Goal: Task Accomplishment & Management: Manage account settings

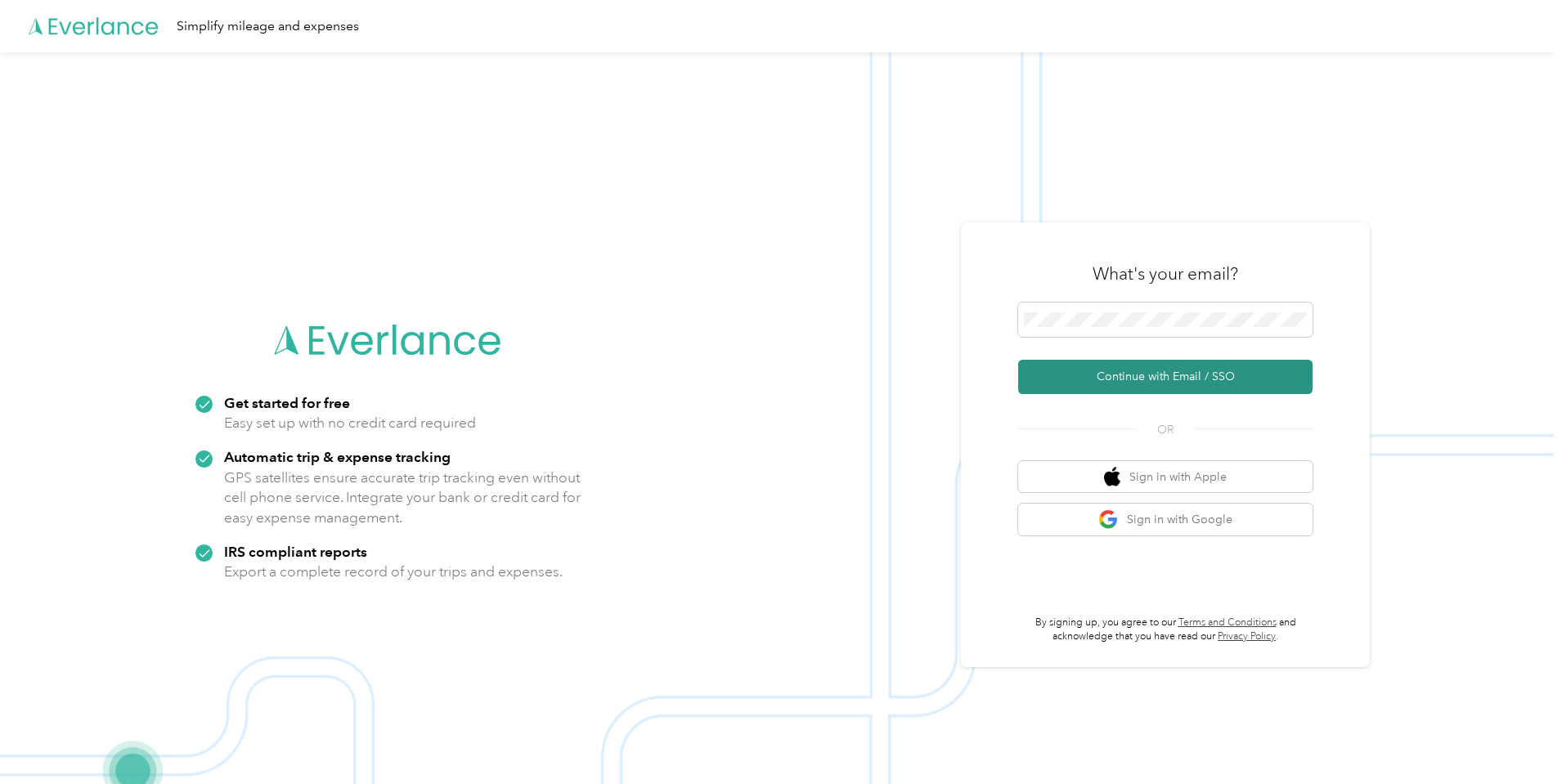
click at [1158, 371] on button "Continue with Email / SSO" at bounding box center [1166, 377] width 295 height 35
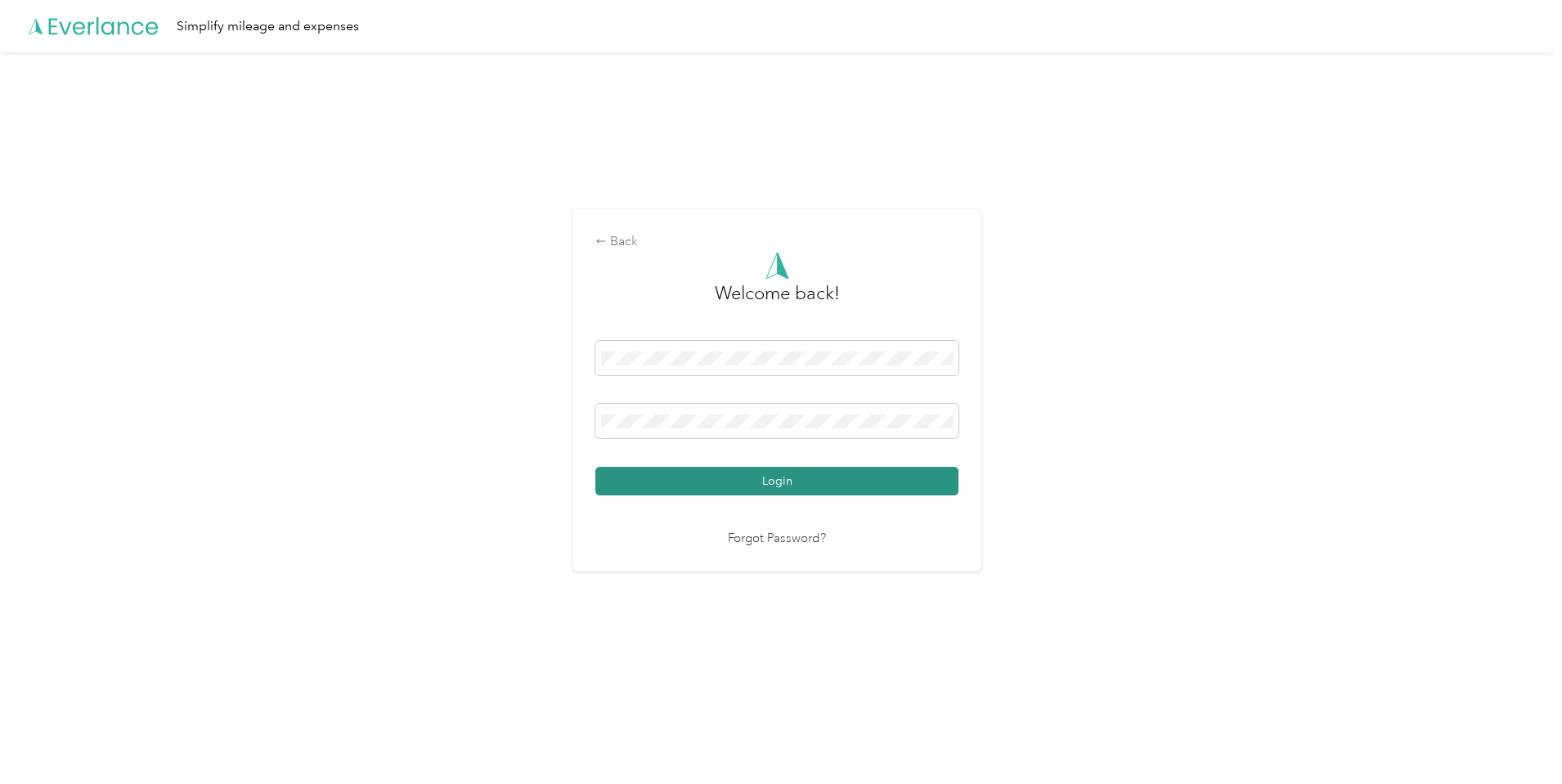
click at [795, 485] on button "Login" at bounding box center [777, 480] width 363 height 28
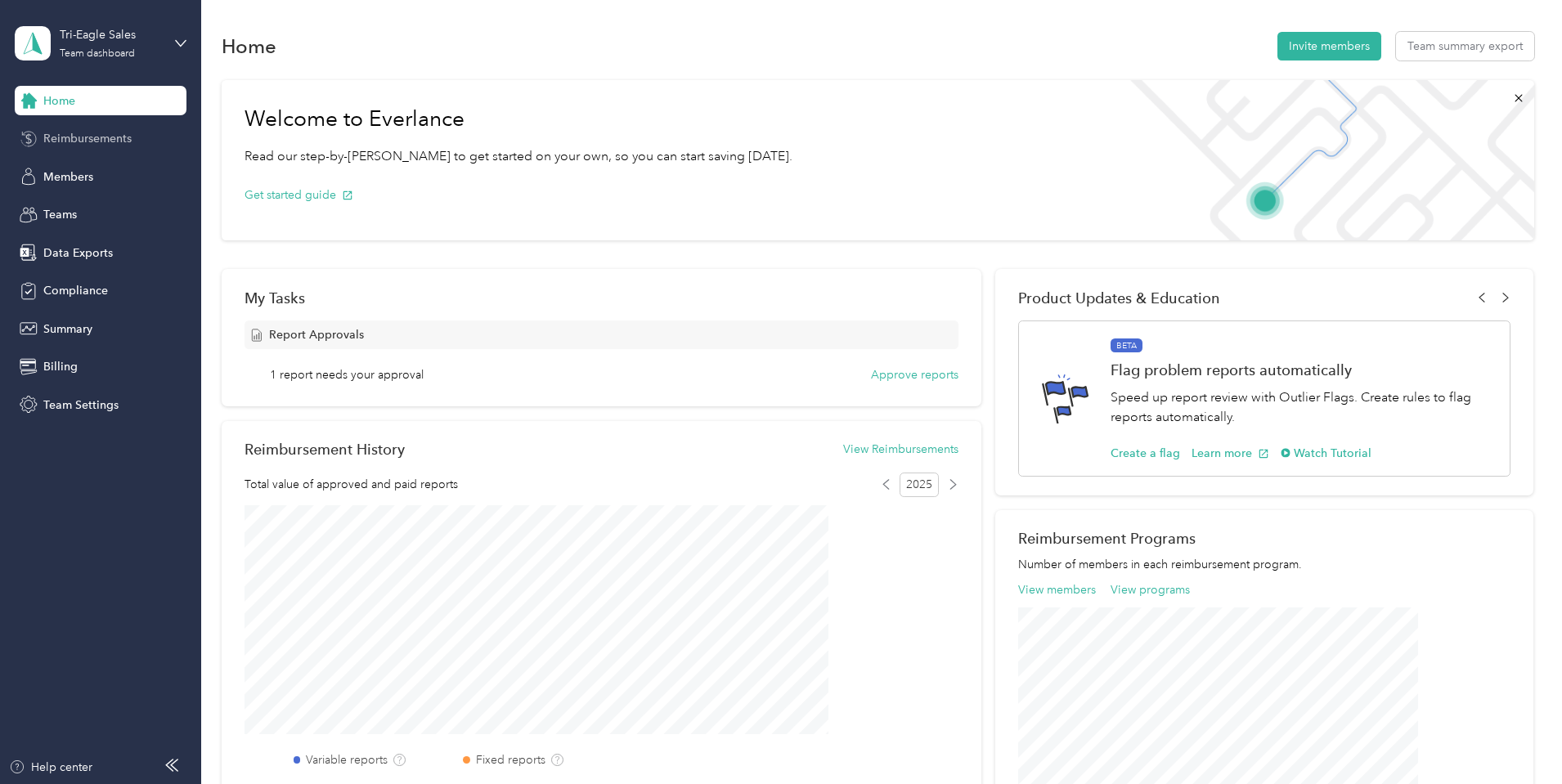
click at [122, 134] on span "Reimbursements" at bounding box center [87, 138] width 89 height 17
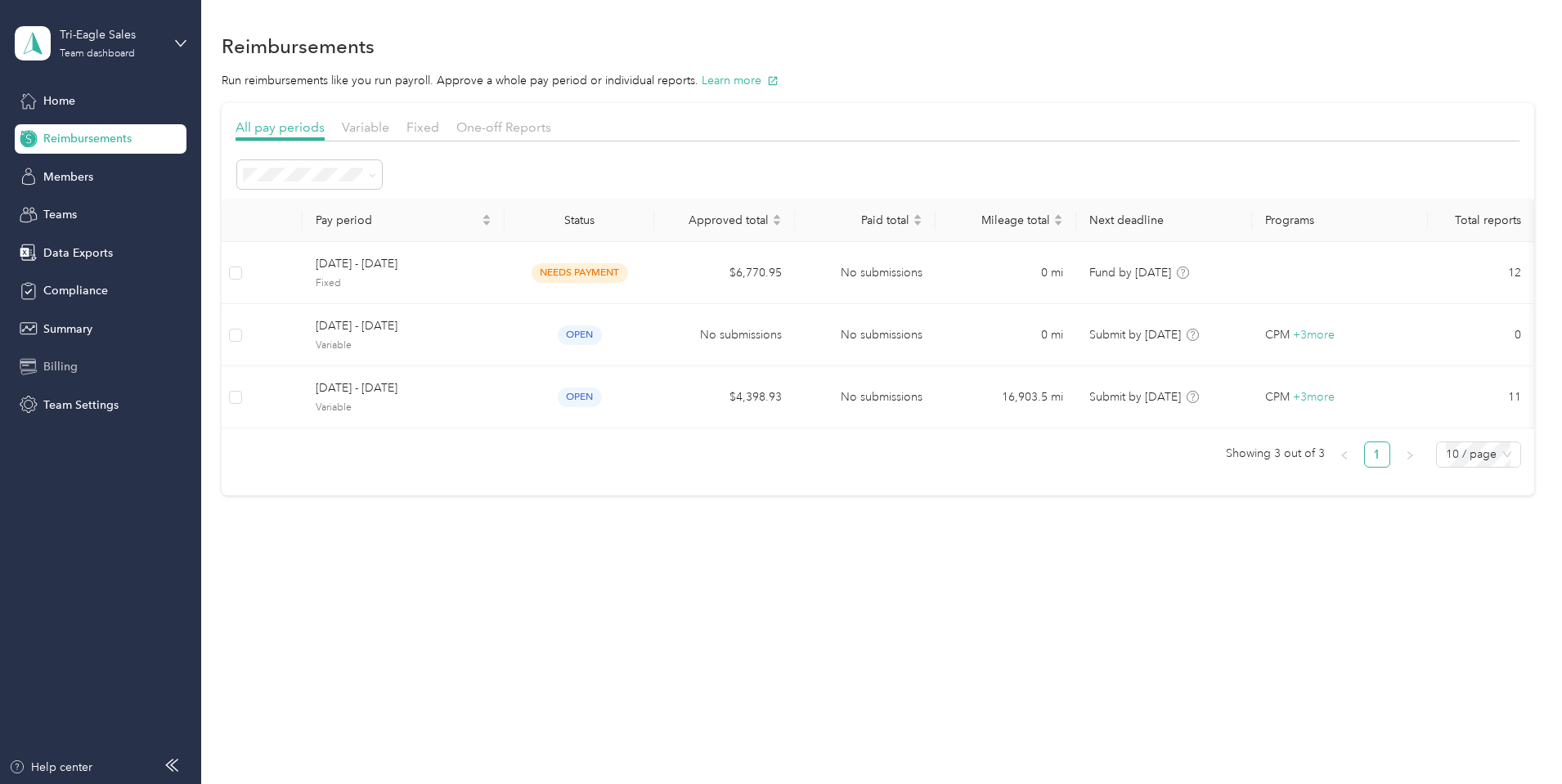
click at [61, 367] on span "Billing" at bounding box center [60, 366] width 35 height 17
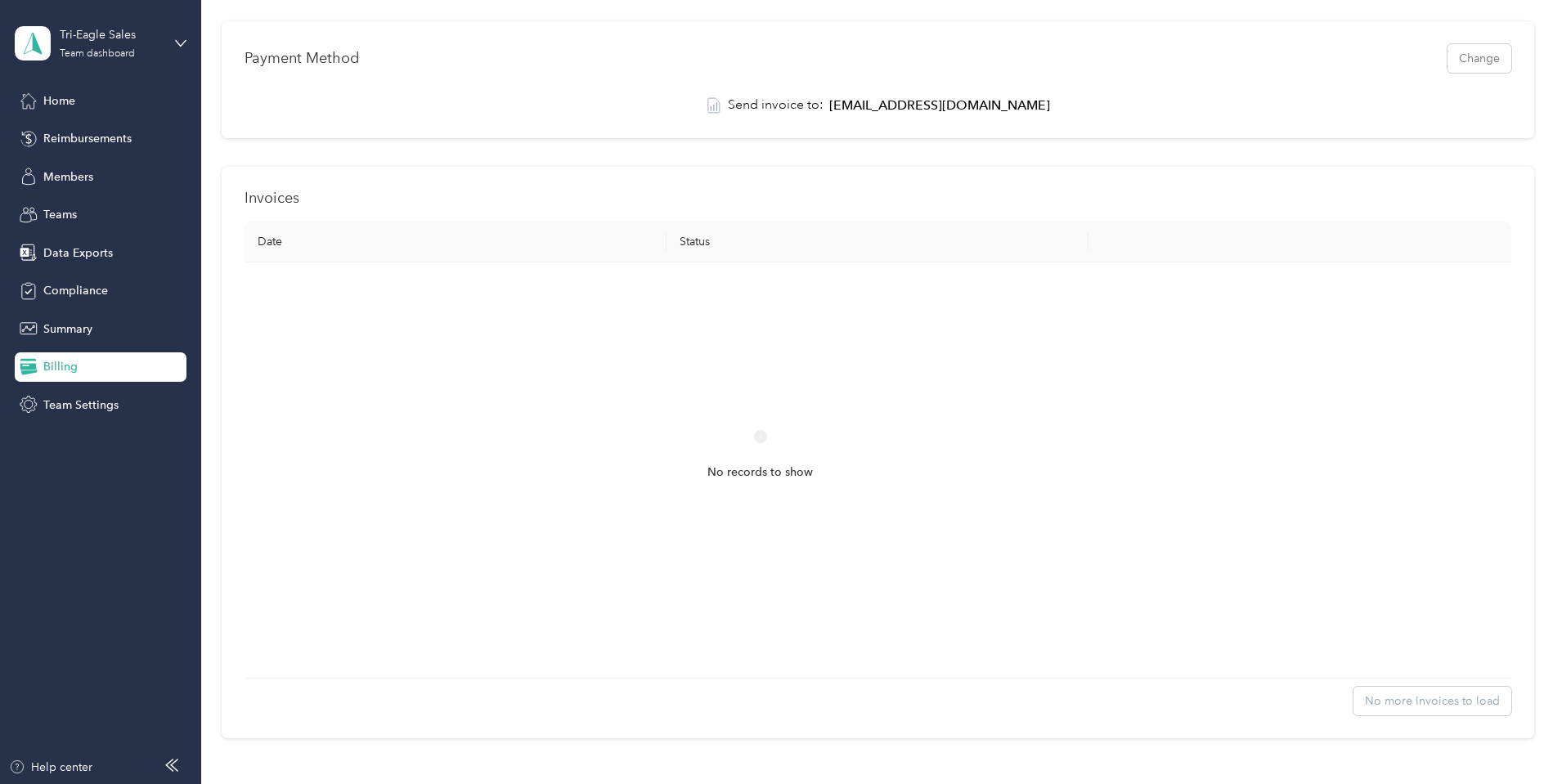
scroll to position [114, 0]
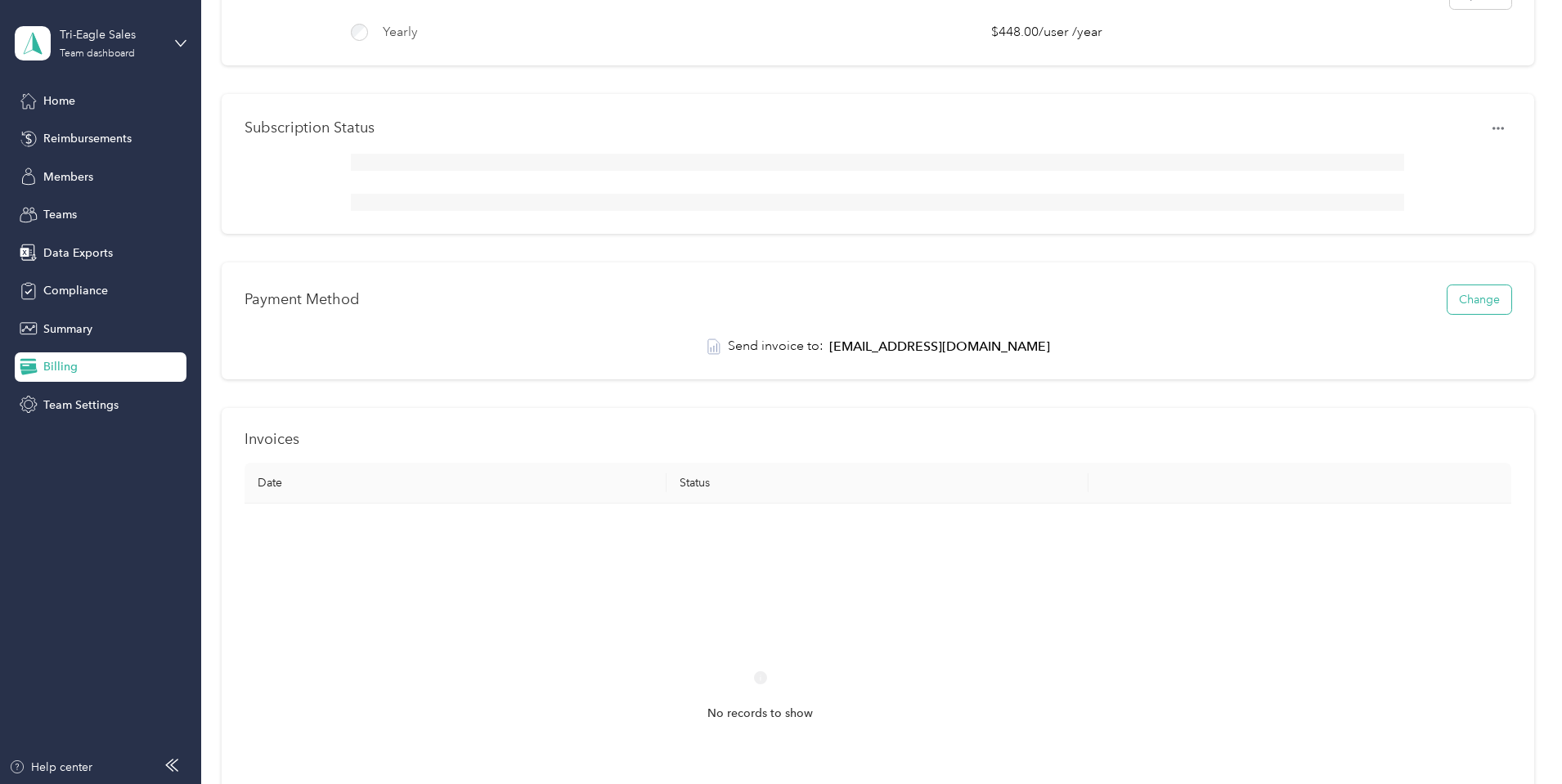
click at [1448, 314] on button "Change" at bounding box center [1480, 299] width 64 height 28
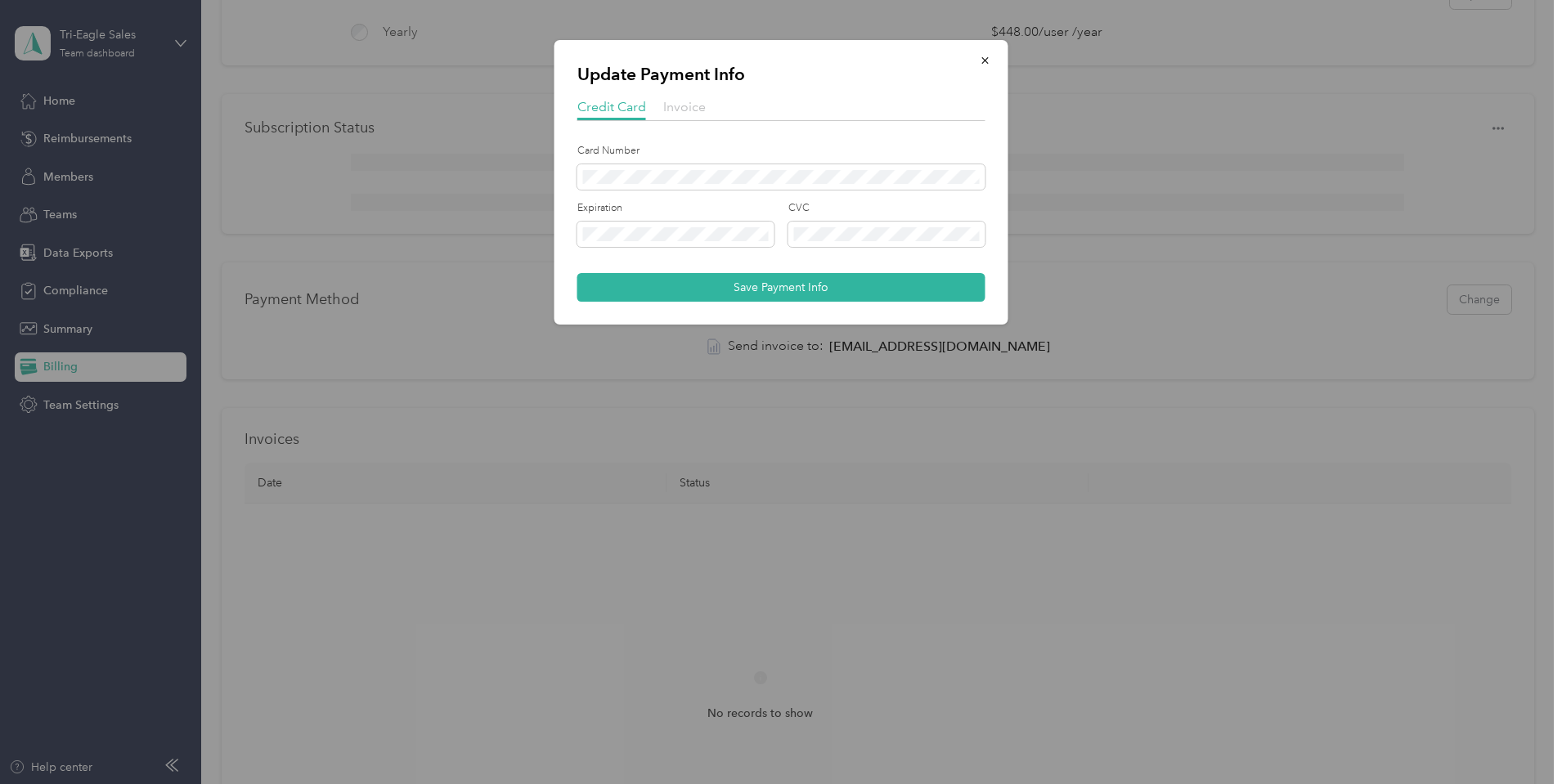
click at [692, 105] on span "Invoice" at bounding box center [684, 106] width 42 height 16
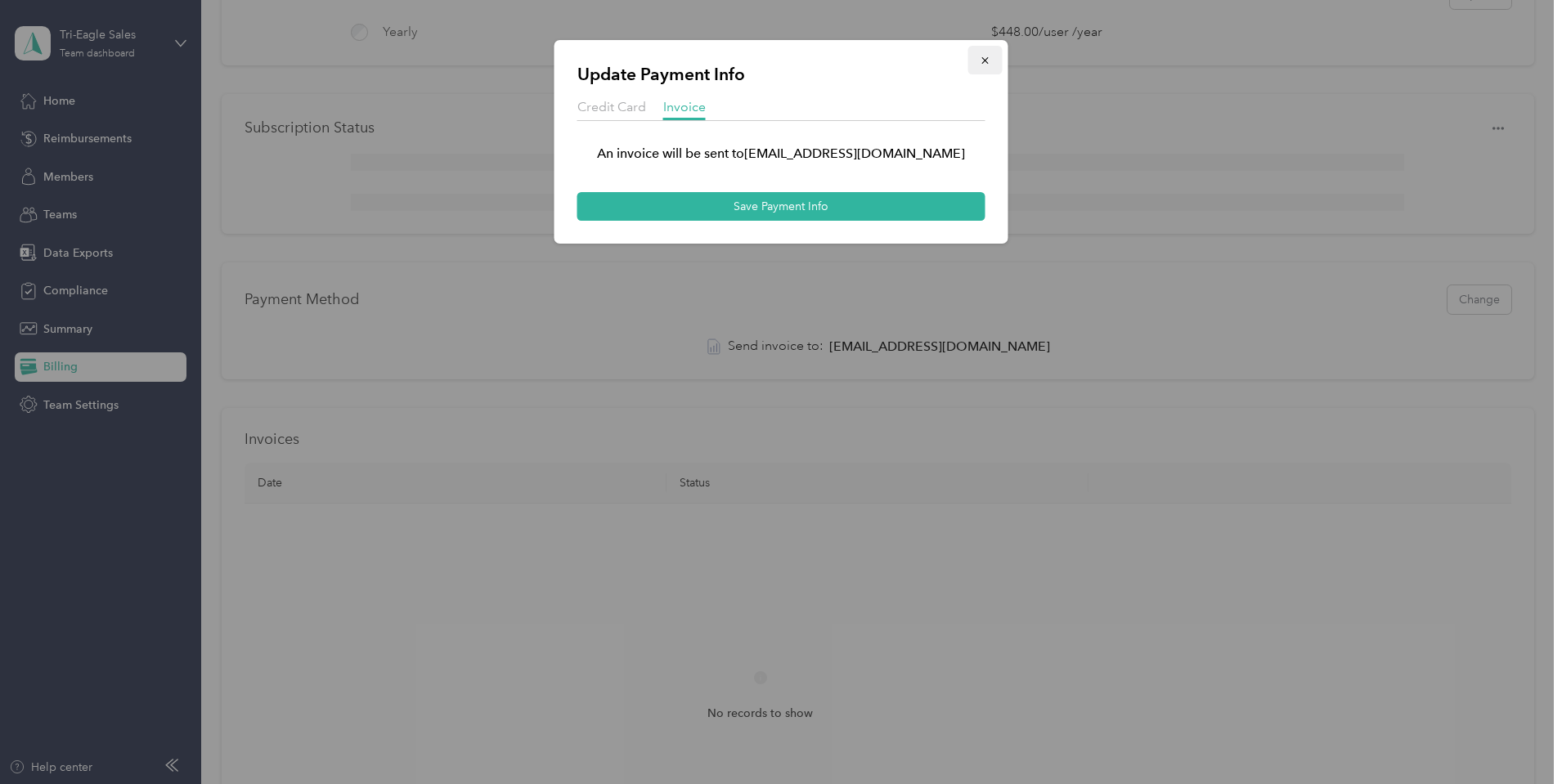
click at [991, 56] on button "button" at bounding box center [986, 59] width 35 height 28
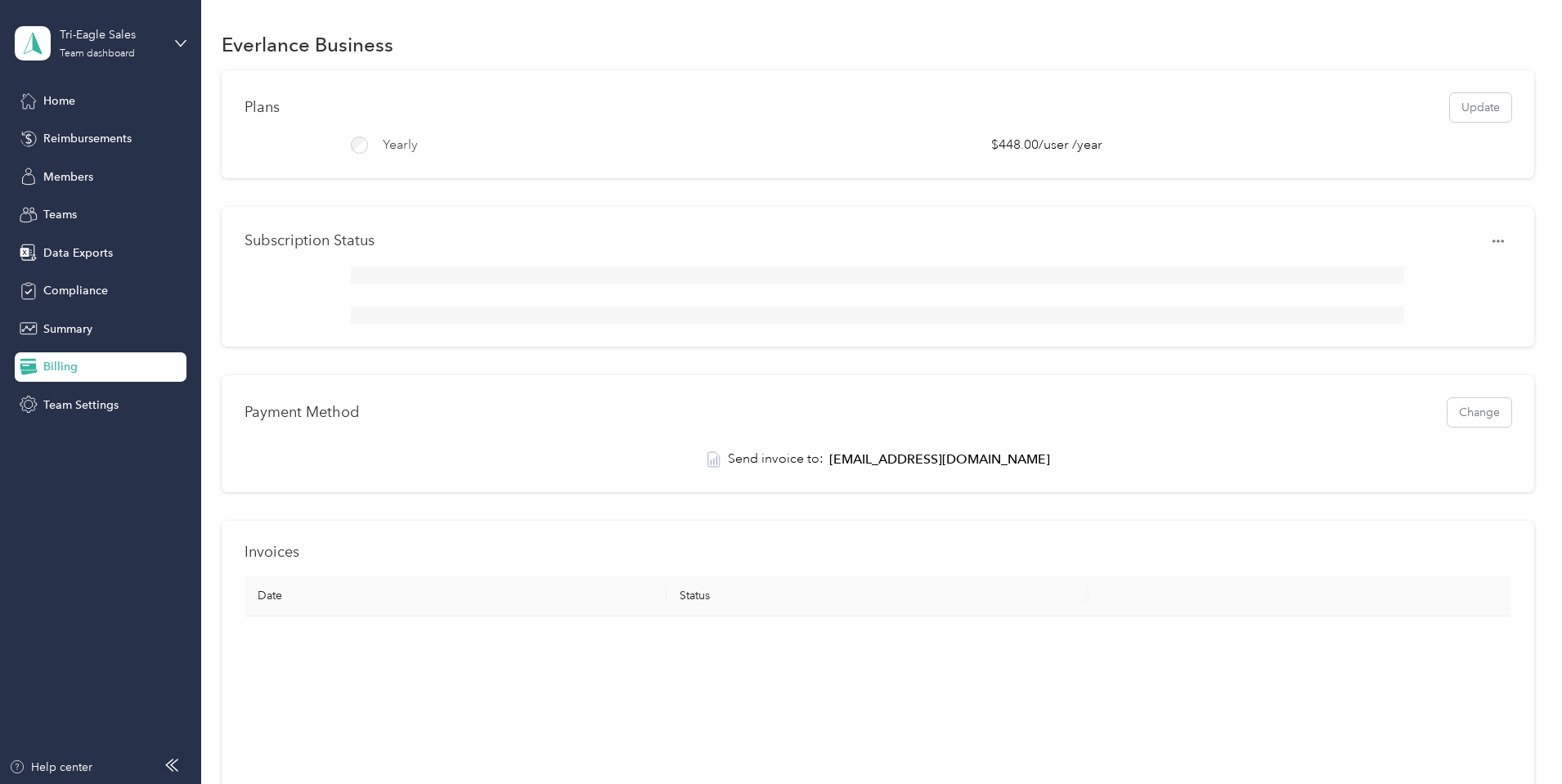
scroll to position [0, 0]
click at [88, 327] on span "Summary" at bounding box center [68, 328] width 49 height 17
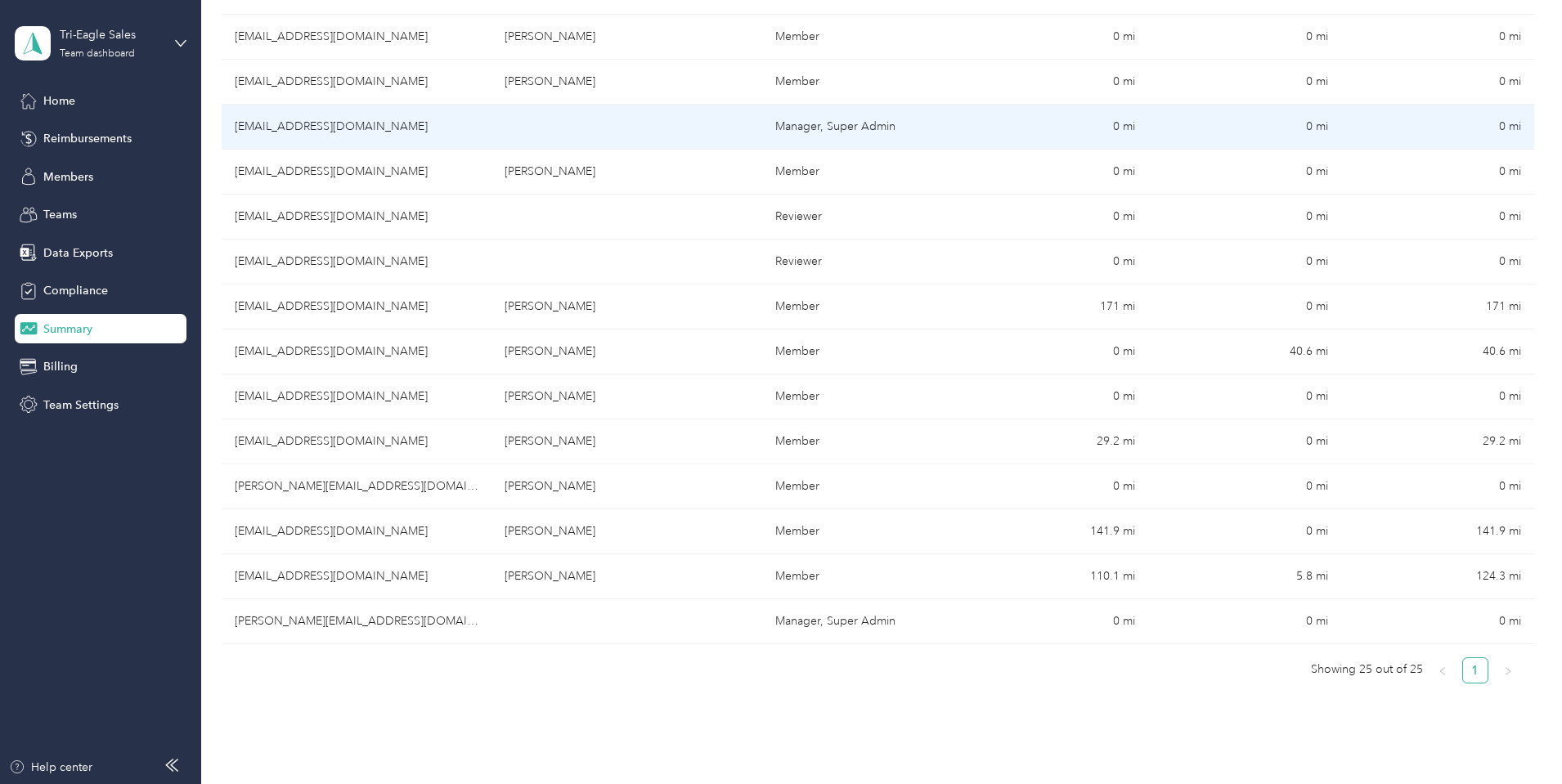
scroll to position [818, 0]
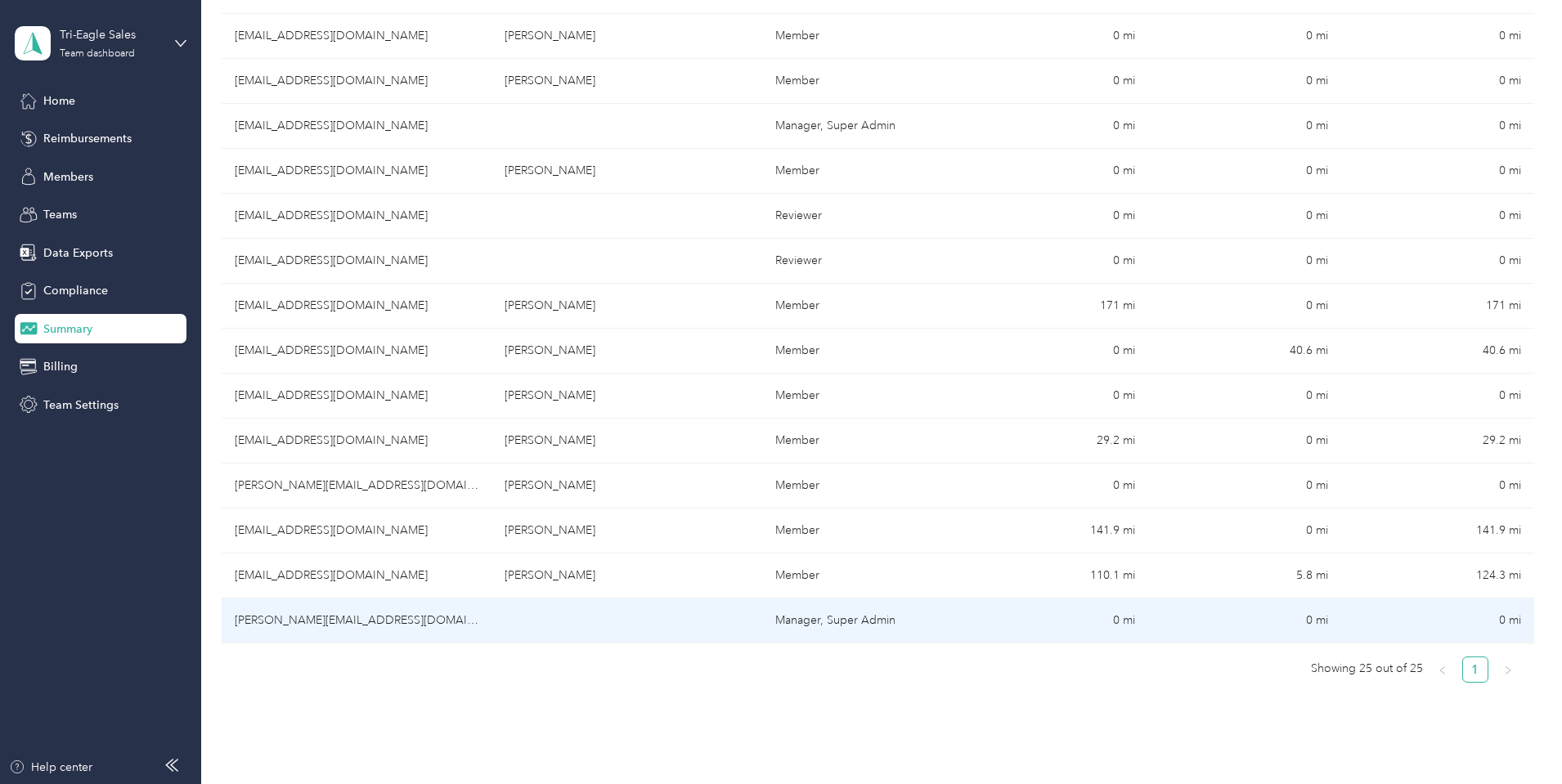
click at [404, 622] on td "[PERSON_NAME][EMAIL_ADDRESS][DOMAIN_NAME]" at bounding box center [356, 620] width 270 height 45
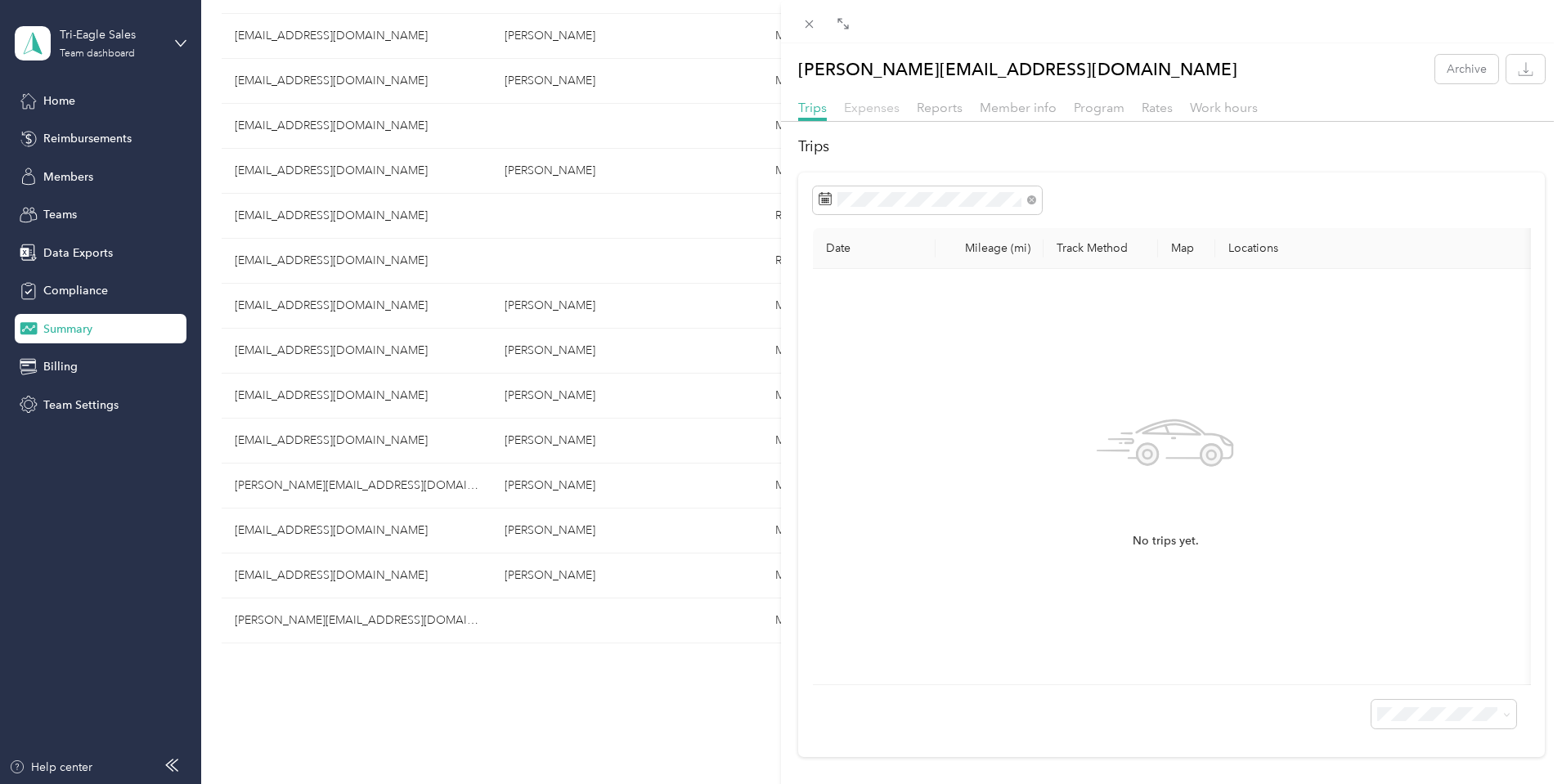
click at [864, 112] on span "Expenses" at bounding box center [871, 107] width 56 height 16
click at [943, 111] on span "Reports" at bounding box center [940, 107] width 46 height 16
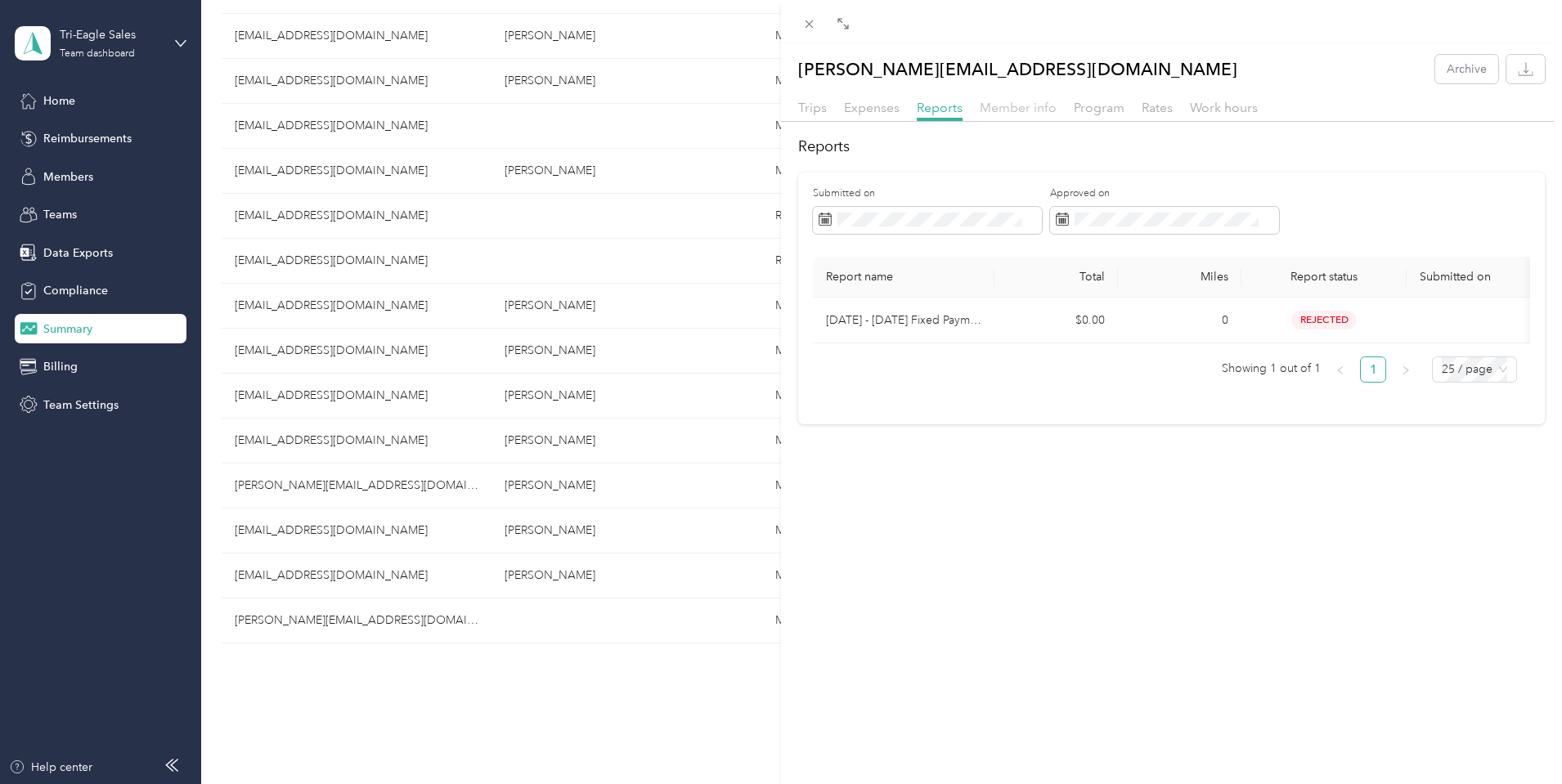
click at [1009, 113] on span "Member info" at bounding box center [1018, 107] width 77 height 16
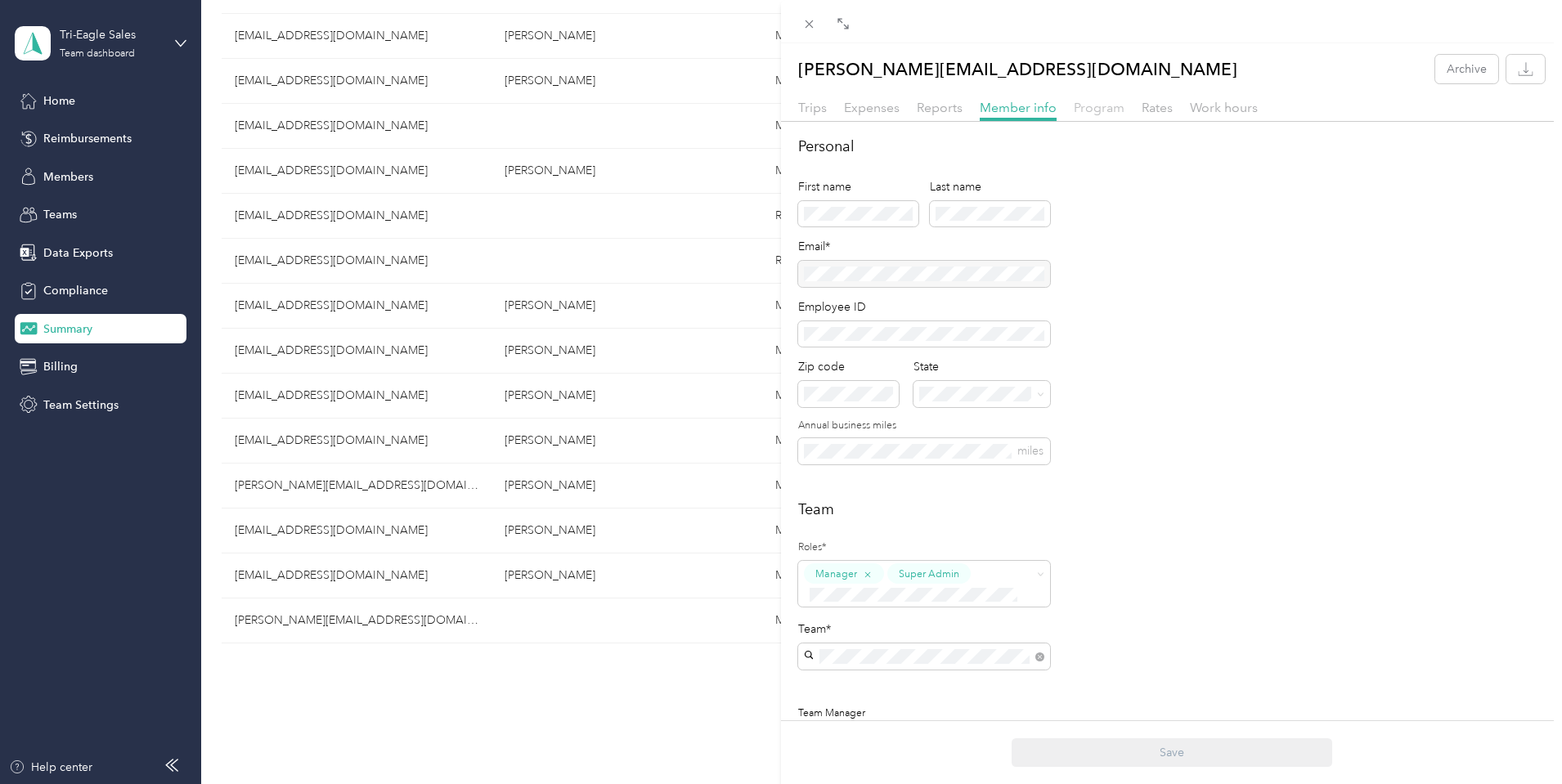
click at [1099, 108] on span "Program" at bounding box center [1099, 107] width 50 height 16
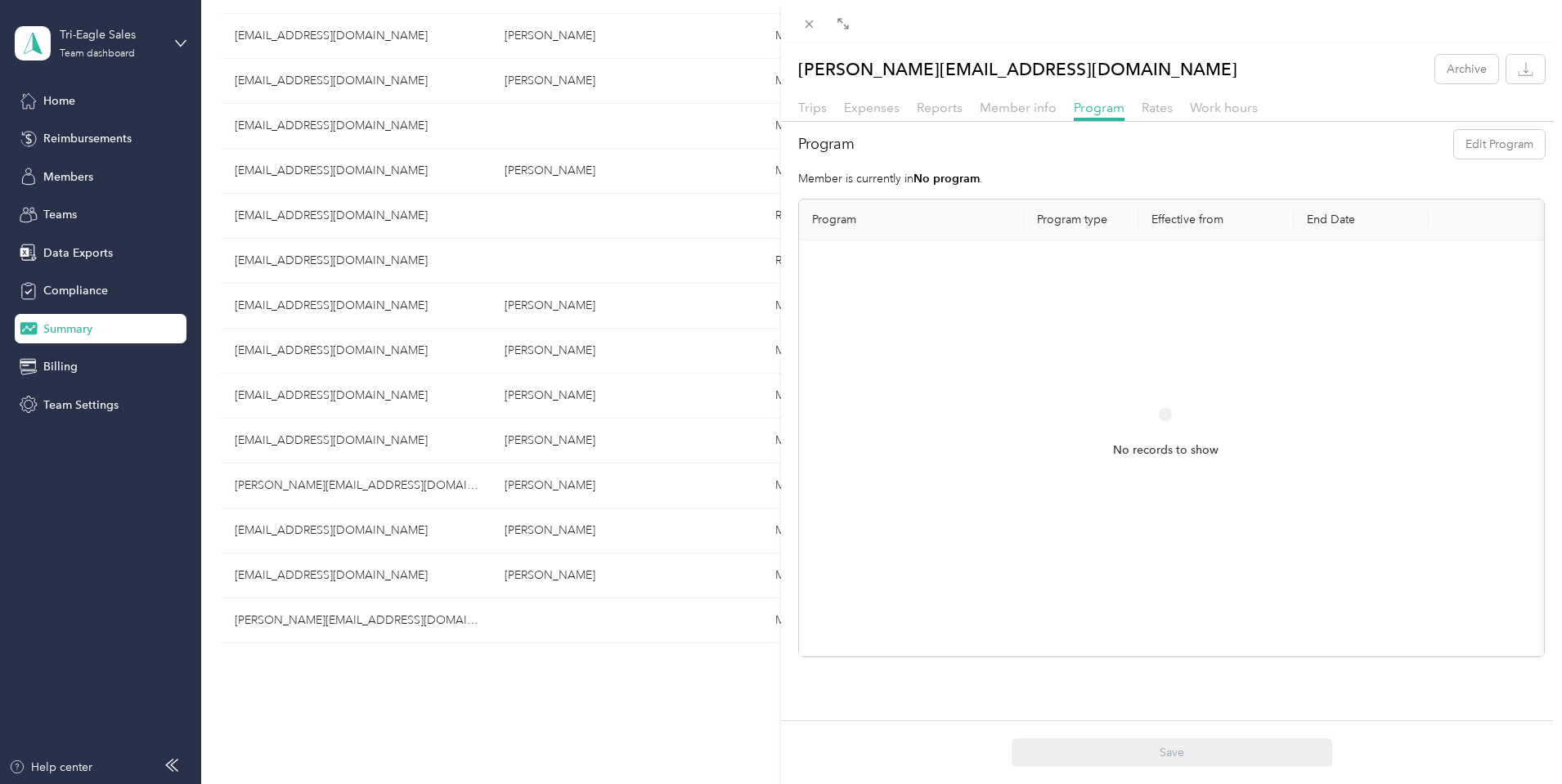
click at [79, 134] on div "[PERSON_NAME][EMAIL_ADDRESS][DOMAIN_NAME] Archive Trips Expenses Reports Member…" at bounding box center [781, 392] width 1562 height 784
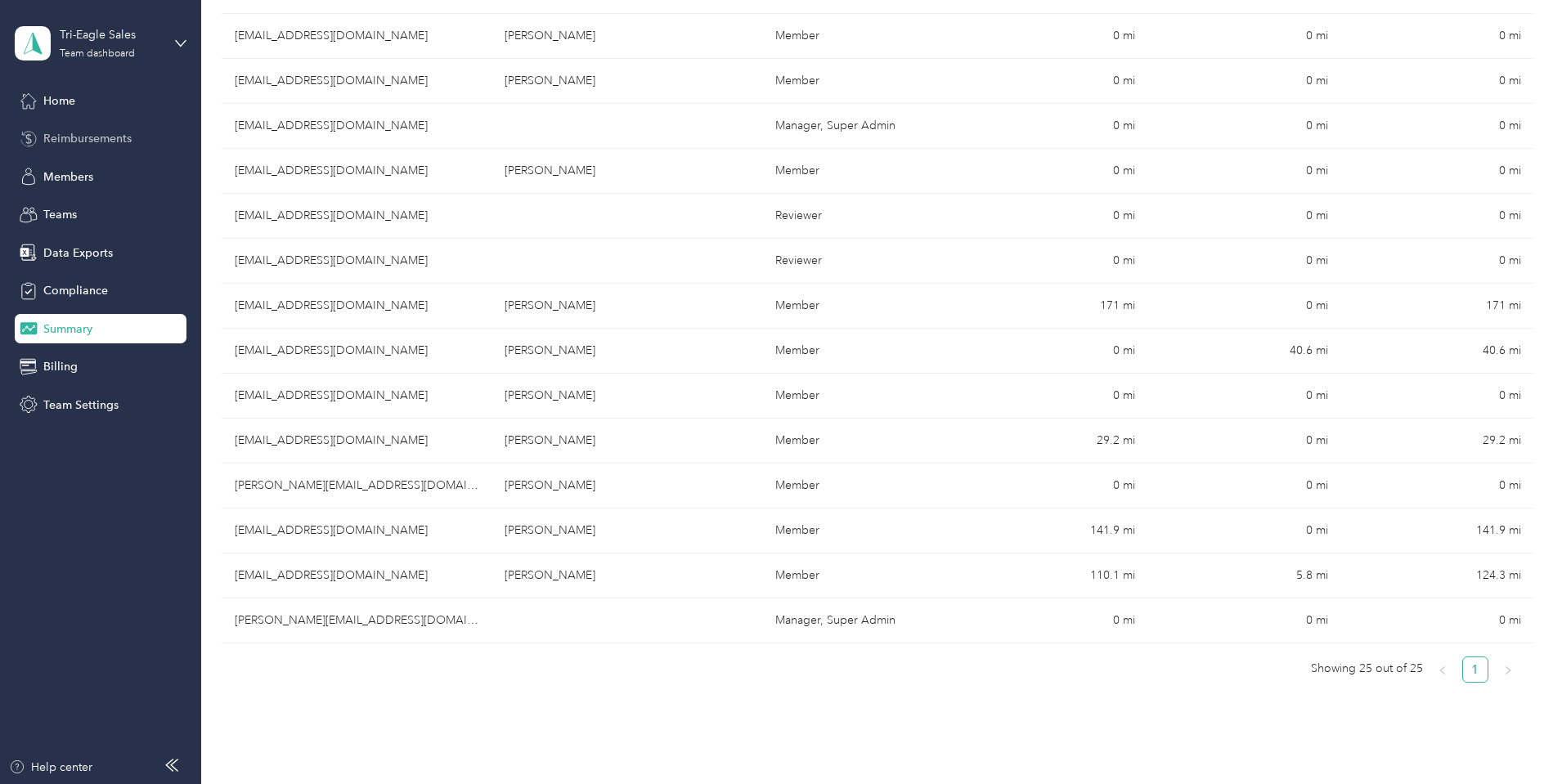
click at [80, 134] on span "Reimbursements" at bounding box center [87, 138] width 89 height 17
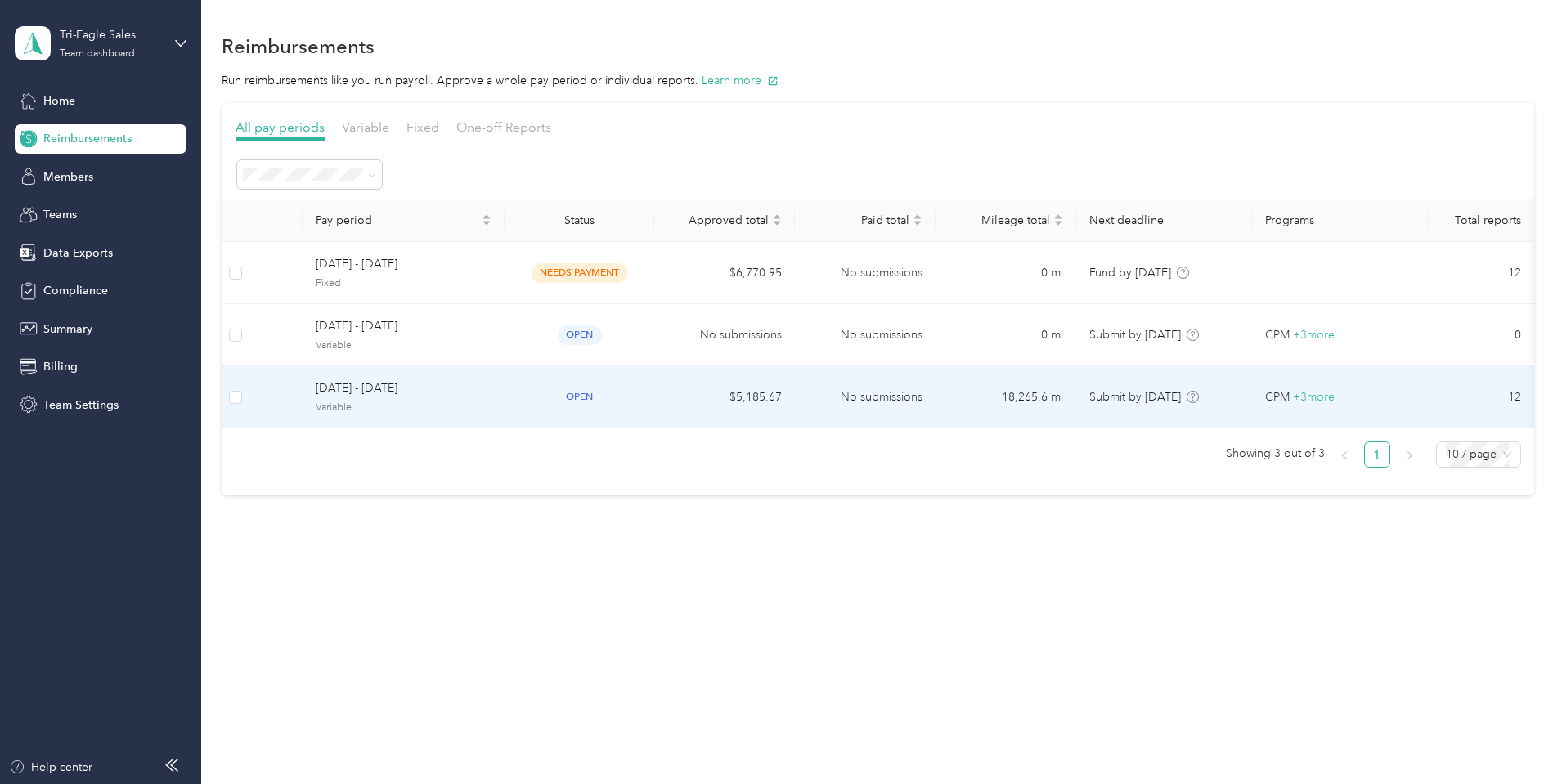
click at [465, 389] on span "[DATE] - [DATE]" at bounding box center [404, 389] width 176 height 18
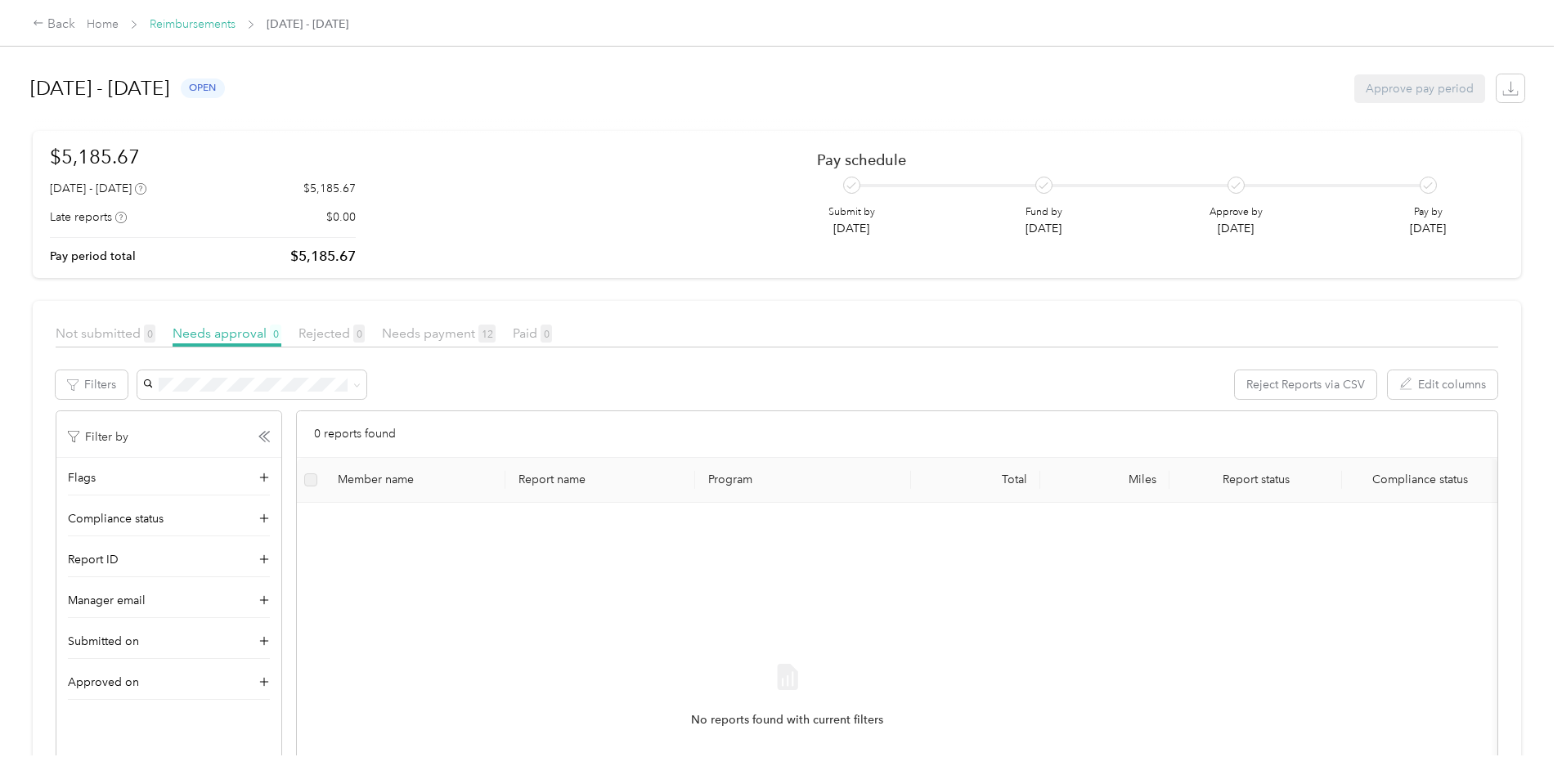
click at [235, 28] on link "Reimbursements" at bounding box center [193, 24] width 86 height 14
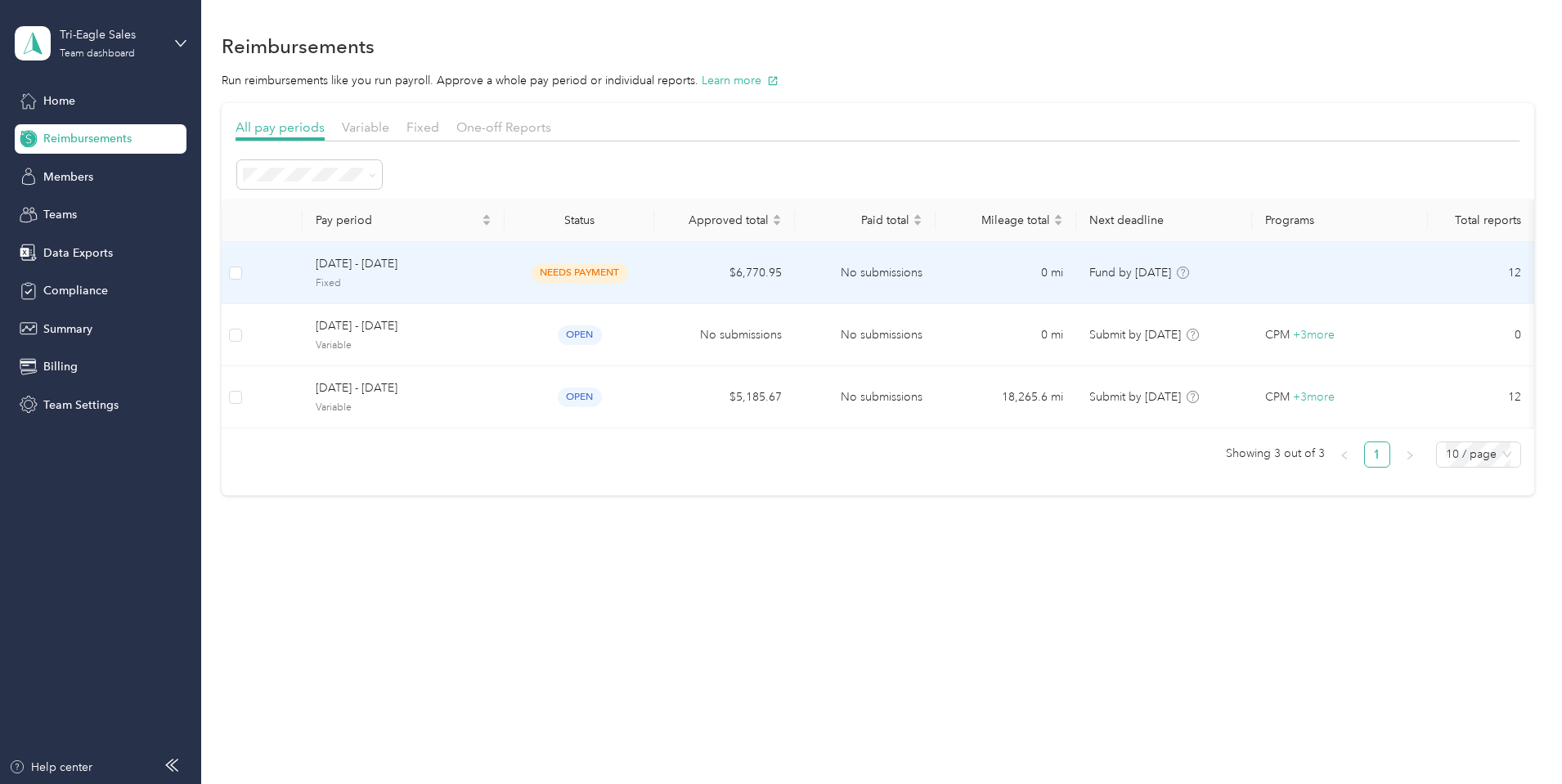
click at [491, 271] on span "[DATE] - [DATE]" at bounding box center [404, 264] width 176 height 18
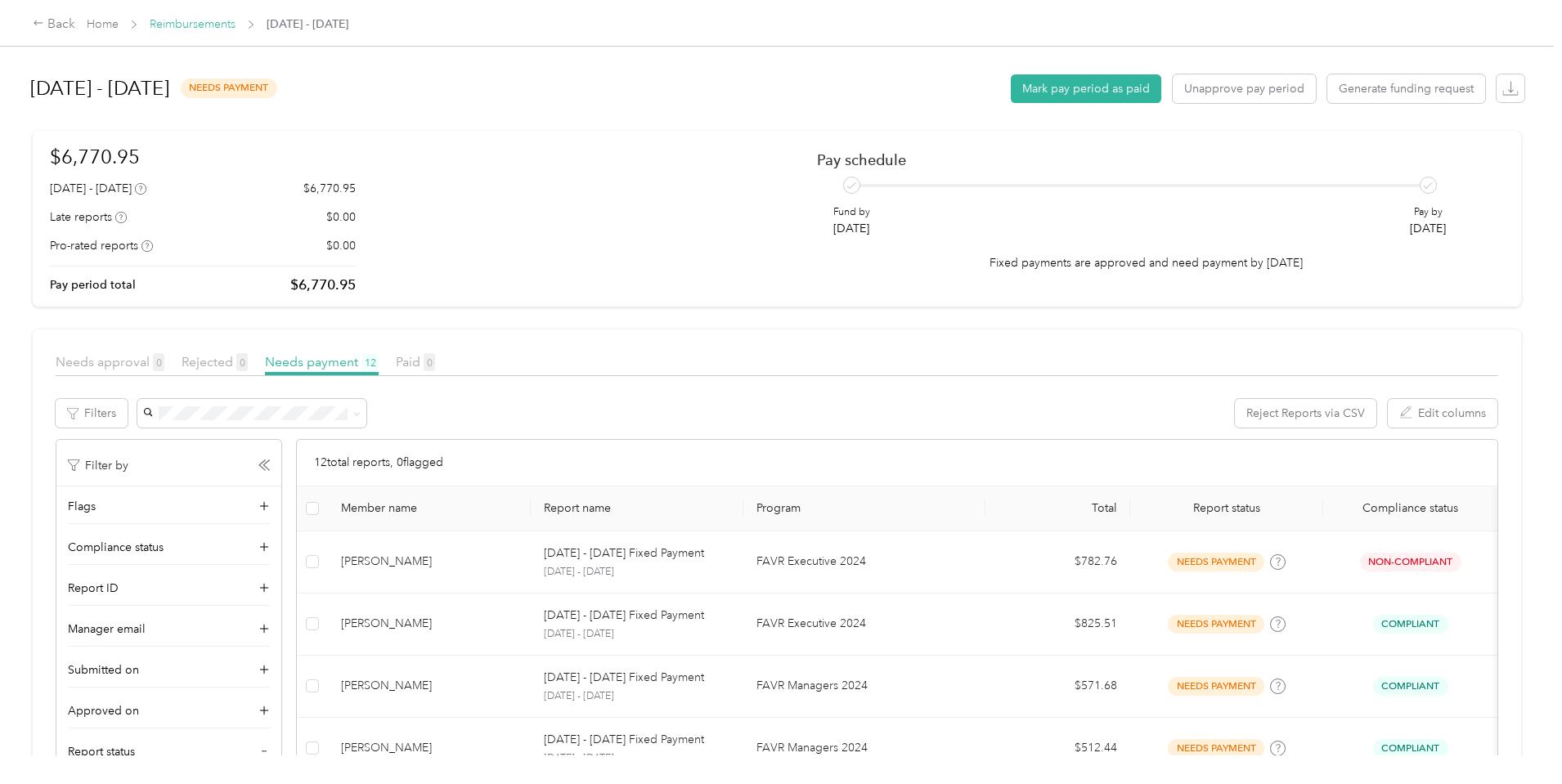
click at [235, 27] on link "Reimbursements" at bounding box center [193, 24] width 86 height 14
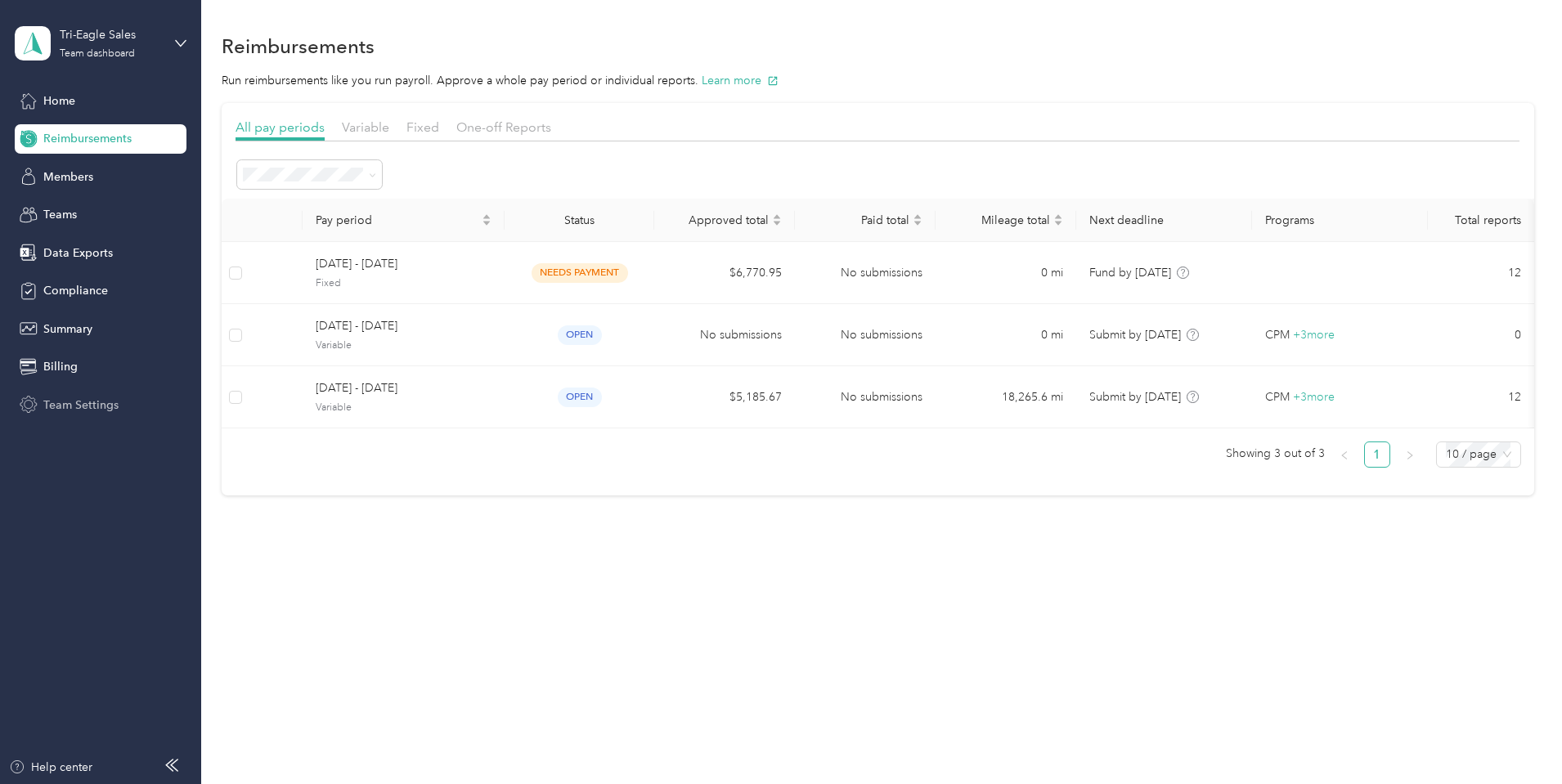
click at [72, 406] on span "Team Settings" at bounding box center [81, 404] width 75 height 17
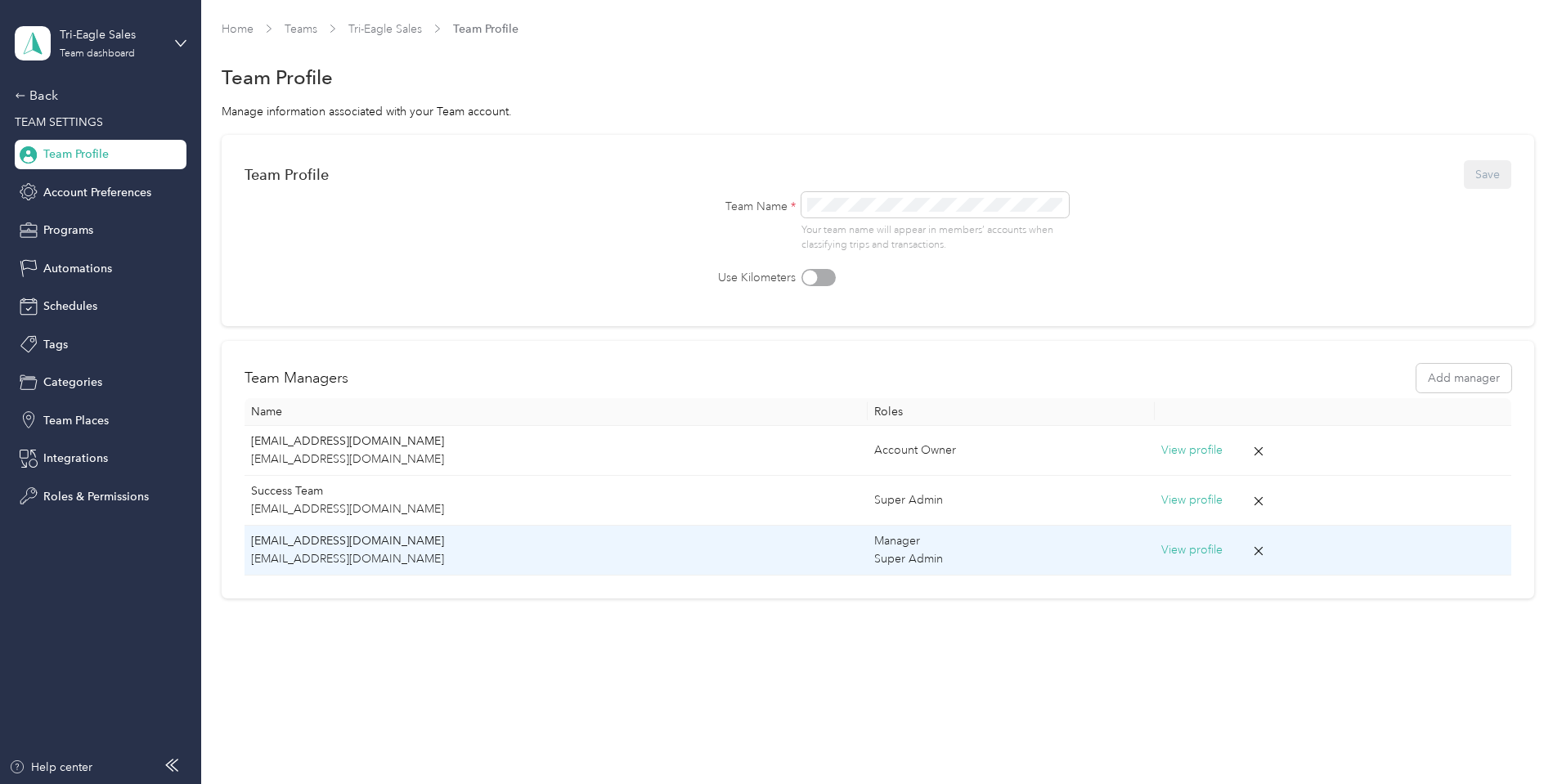
click at [1161, 546] on button "View profile" at bounding box center [1191, 551] width 61 height 18
